Goal: Task Accomplishment & Management: Complete application form

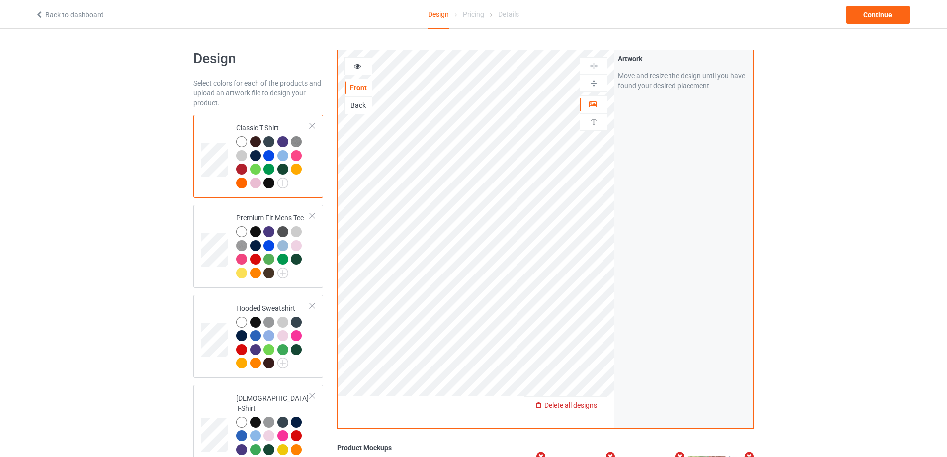
click at [589, 409] on span "Delete all designs" at bounding box center [570, 405] width 53 height 8
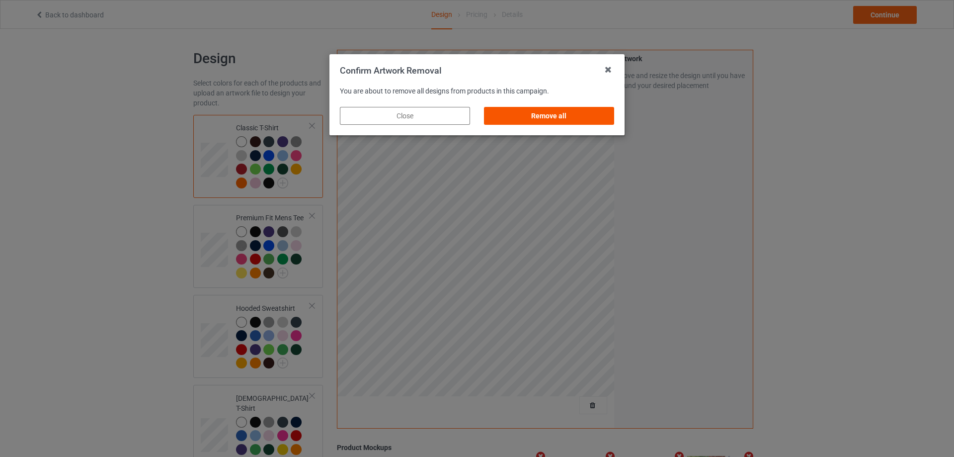
click at [573, 117] on div "Remove all" at bounding box center [549, 116] width 130 height 18
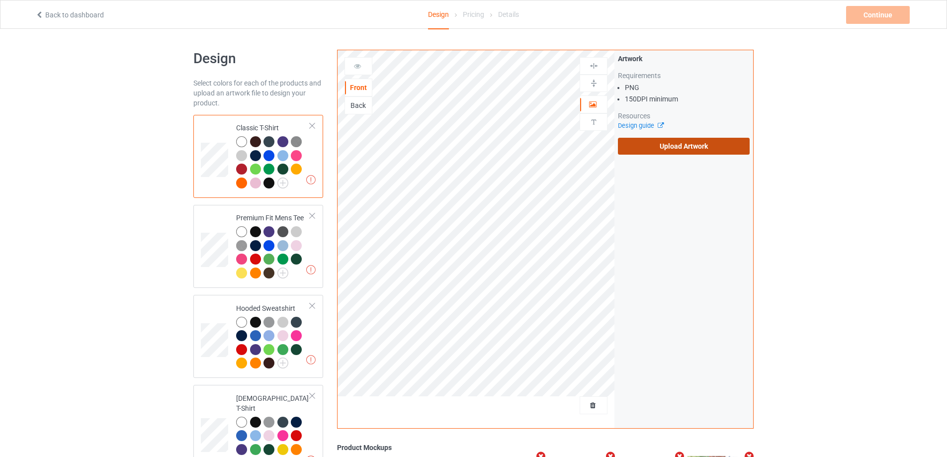
click at [671, 149] on label "Upload Artwork" at bounding box center [684, 146] width 132 height 17
click at [0, 0] on input "Upload Artwork" at bounding box center [0, 0] width 0 height 0
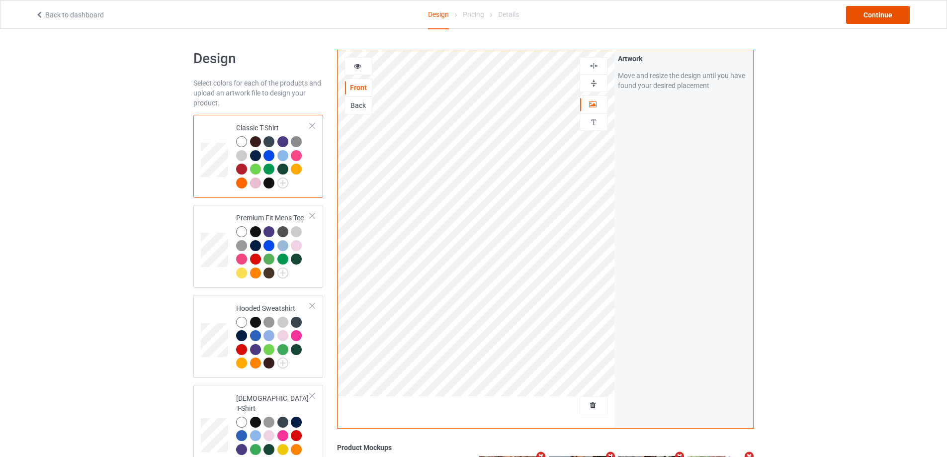
click at [870, 12] on div "Continue" at bounding box center [878, 15] width 64 height 18
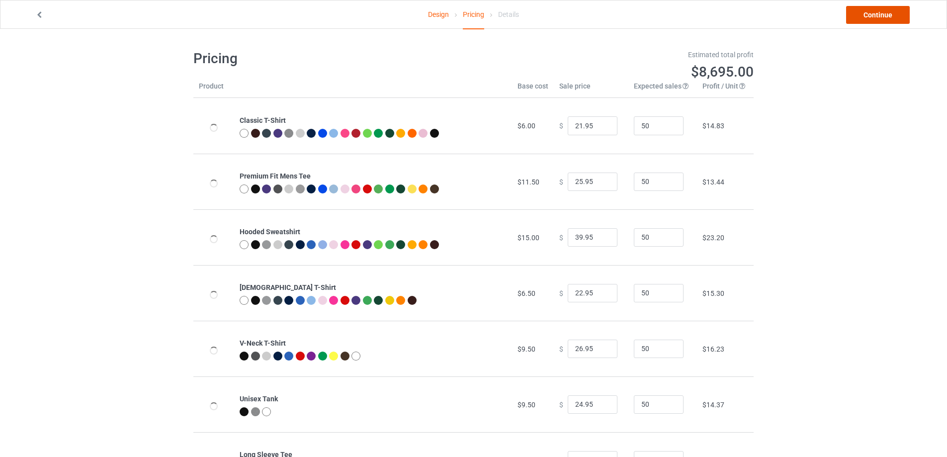
click at [870, 11] on link "Continue" at bounding box center [878, 15] width 64 height 18
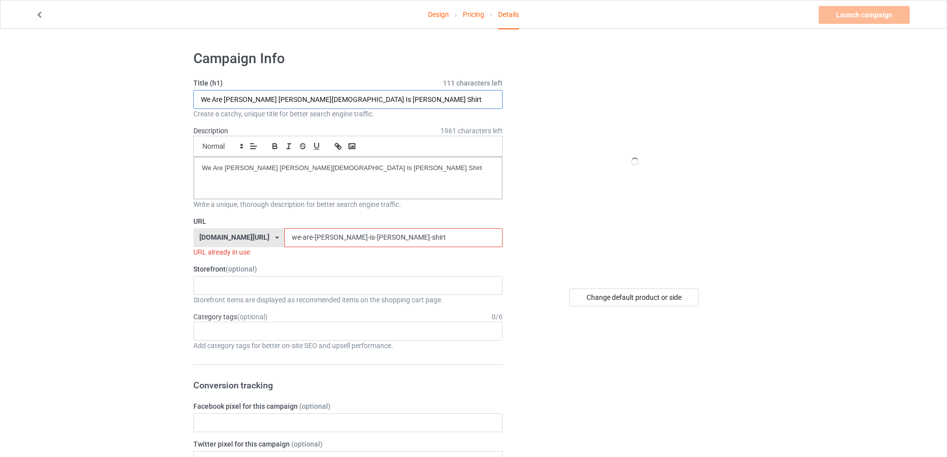
drag, startPoint x: 338, startPoint y: 95, endPoint x: 146, endPoint y: 108, distance: 192.8
paste input "Turnstile I Care s"
type input "Turnstile I Care shirt"
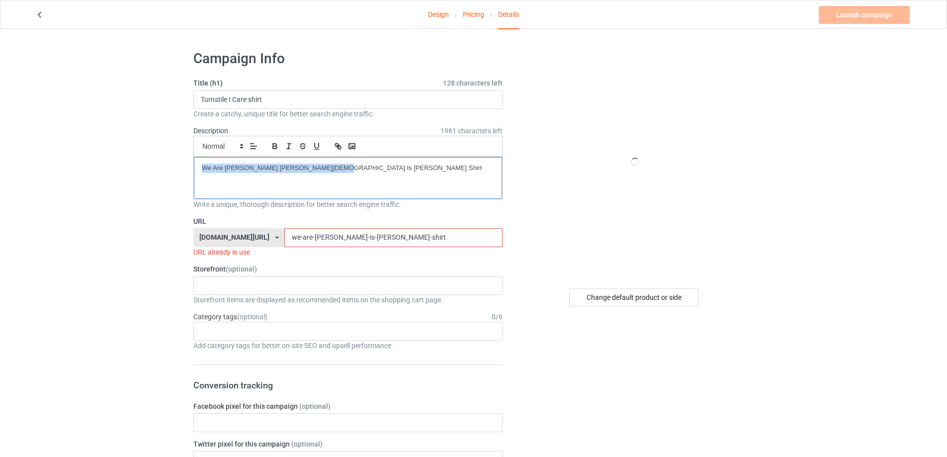
drag, startPoint x: 211, startPoint y: 167, endPoint x: 222, endPoint y: 183, distance: 19.0
drag, startPoint x: 405, startPoint y: 241, endPoint x: 204, endPoint y: 236, distance: 200.9
click at [204, 236] on div "[DOMAIN_NAME][URL] [DOMAIN_NAME][URL] [DOMAIN_NAME][URL] 5cd2f964b197f721e1cad2…" at bounding box center [347, 237] width 309 height 19
paste input "turnstile-i-care"
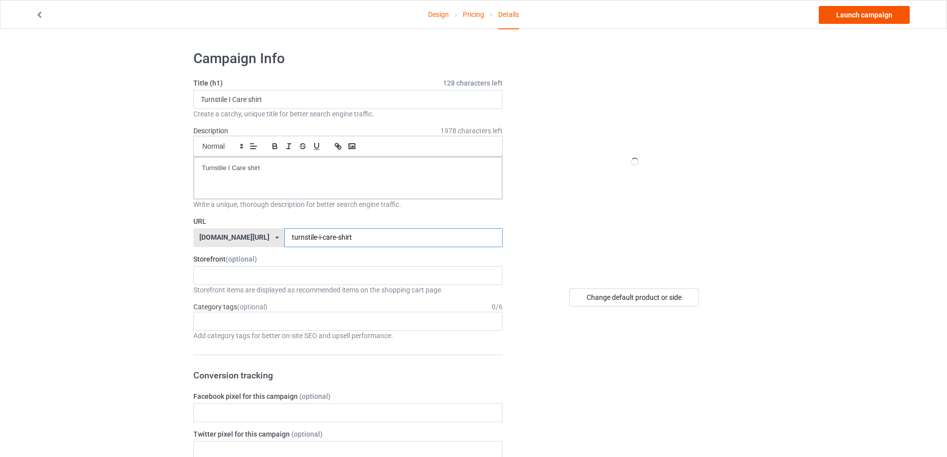
type input "turnstile-i-care-shirt"
click at [873, 16] on link "Launch campaign" at bounding box center [864, 15] width 91 height 18
